Goal: Task Accomplishment & Management: Manage account settings

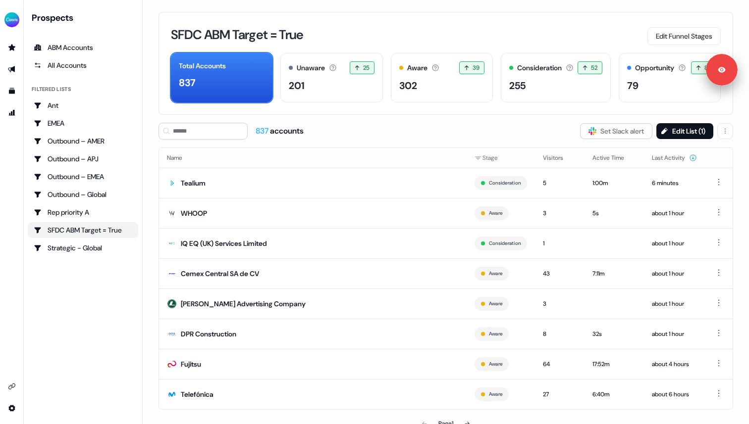
click at [106, 232] on div "SFDC ABM Target = True" at bounding box center [83, 230] width 99 height 10
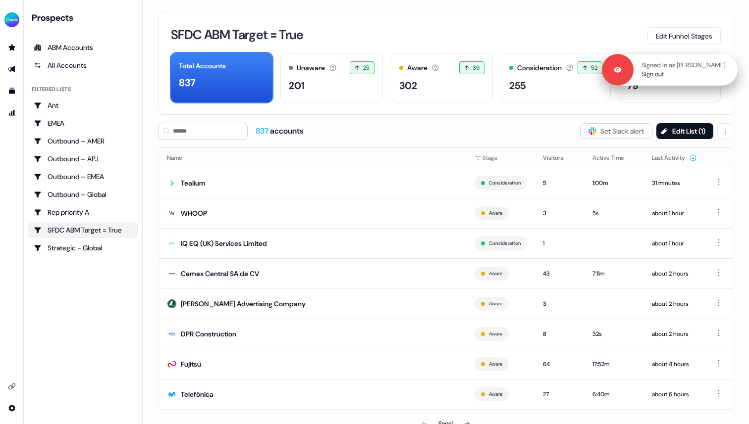
click at [657, 73] on link "Sign out" at bounding box center [652, 74] width 23 height 9
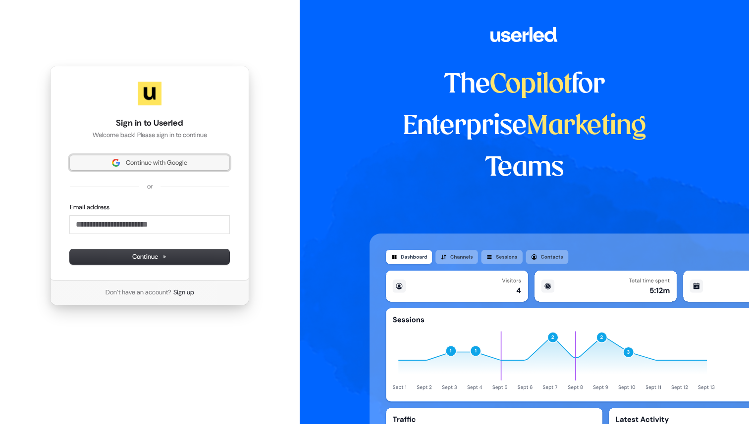
click at [184, 160] on span "Continue with Google" at bounding box center [156, 162] width 61 height 9
